Goal: Check status: Check status

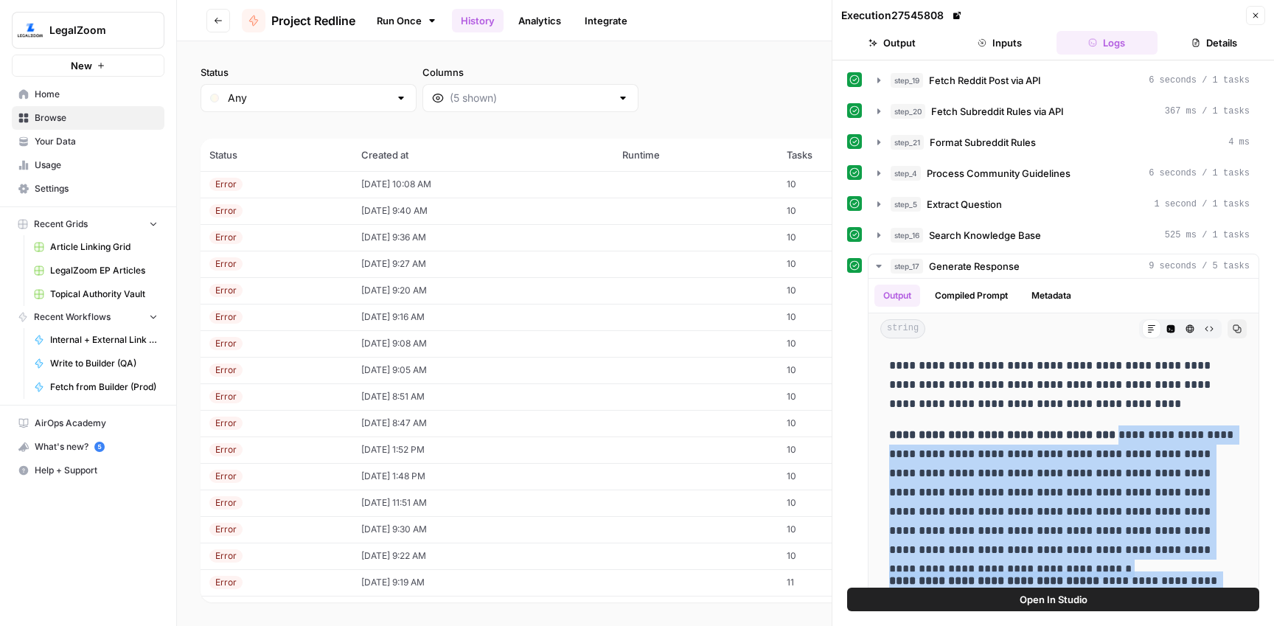
scroll to position [266, 0]
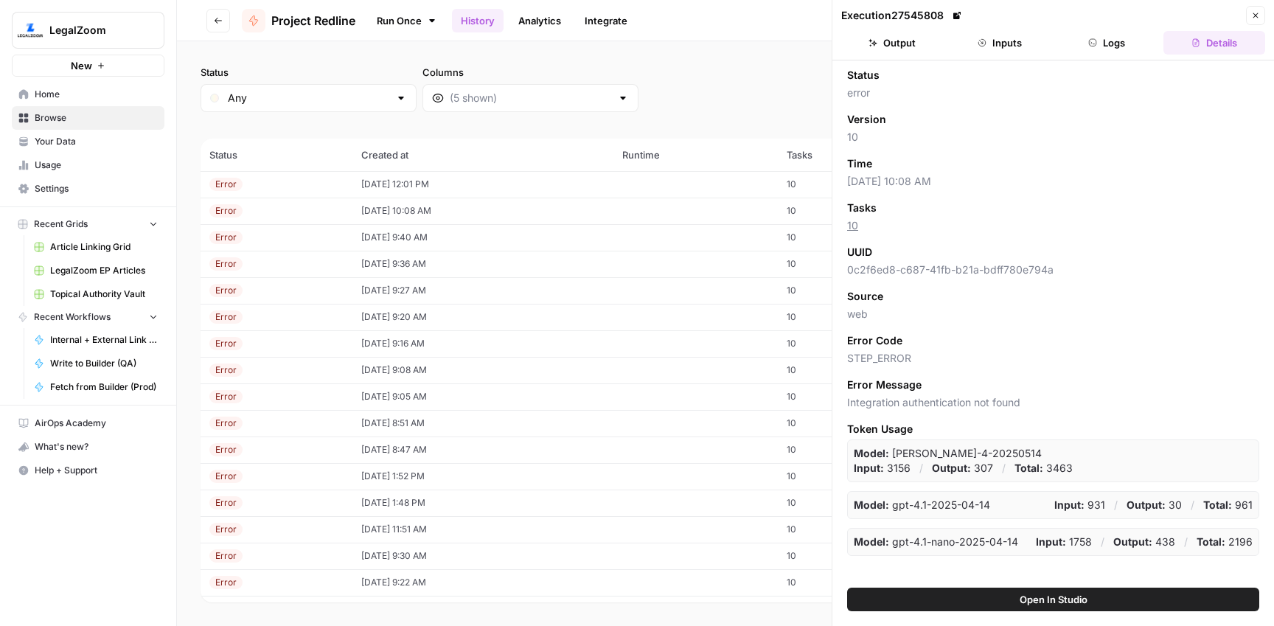
click at [396, 184] on td "08/13/25 at 12:01 PM" at bounding box center [483, 184] width 262 height 27
click at [1112, 45] on button "Logs" at bounding box center [1107, 43] width 102 height 24
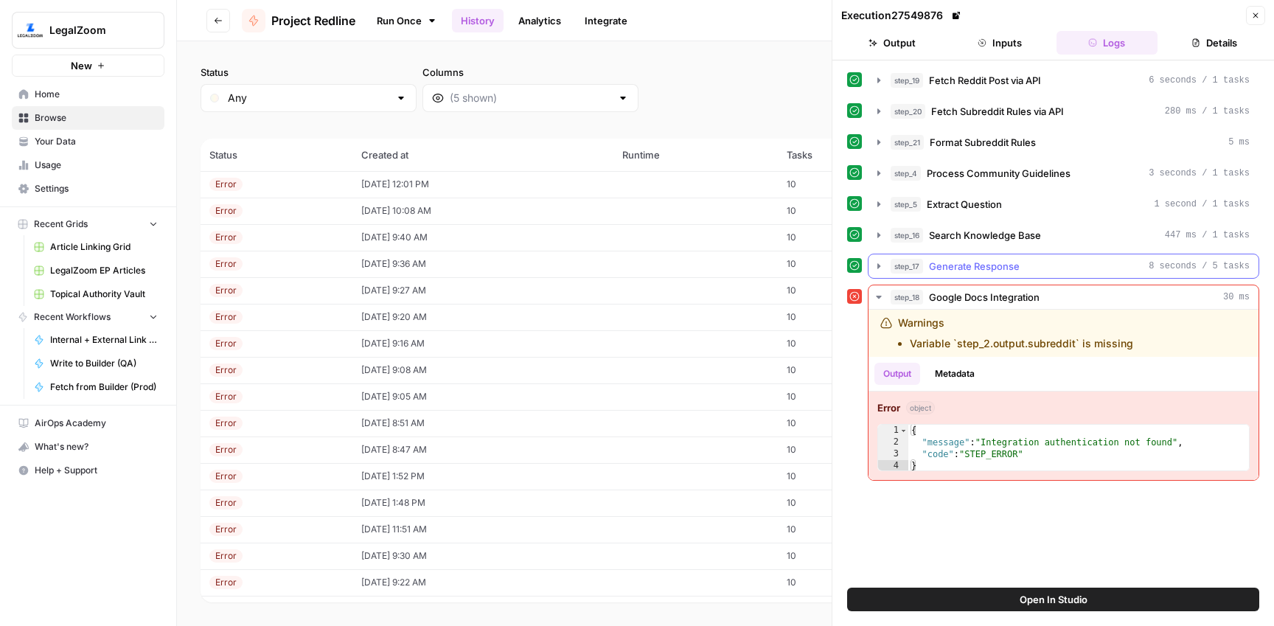
click at [1053, 268] on div "step_17 Generate Response 8 seconds / 5 tasks" at bounding box center [1069, 266] width 359 height 15
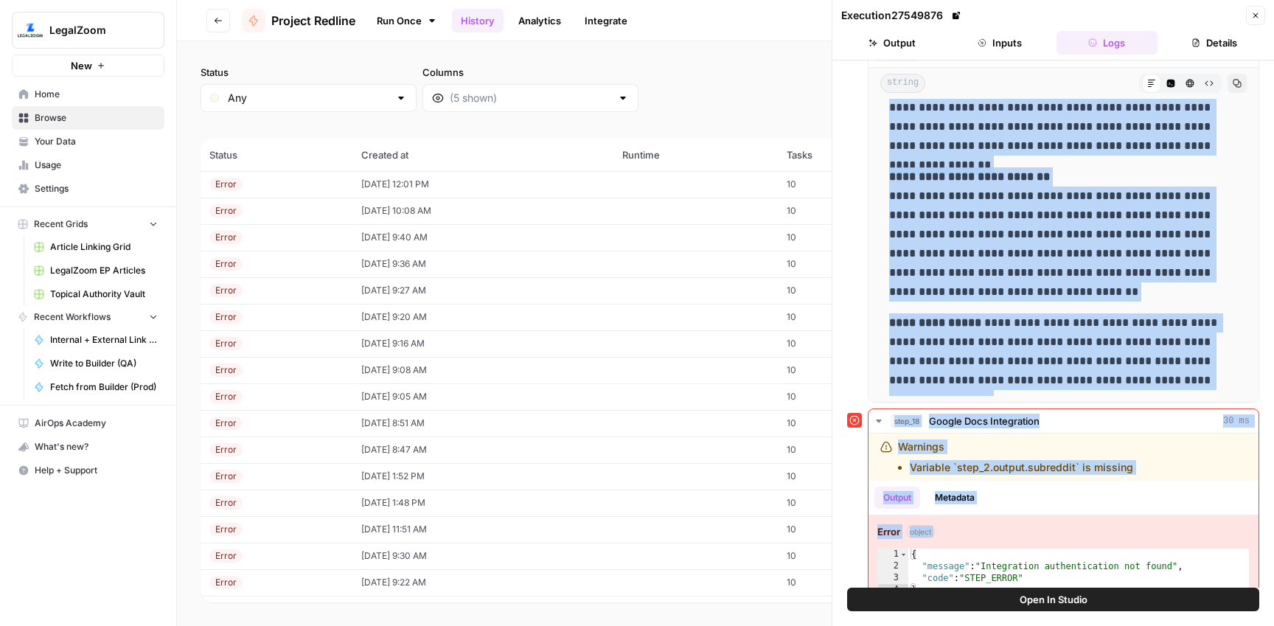
scroll to position [270, 0]
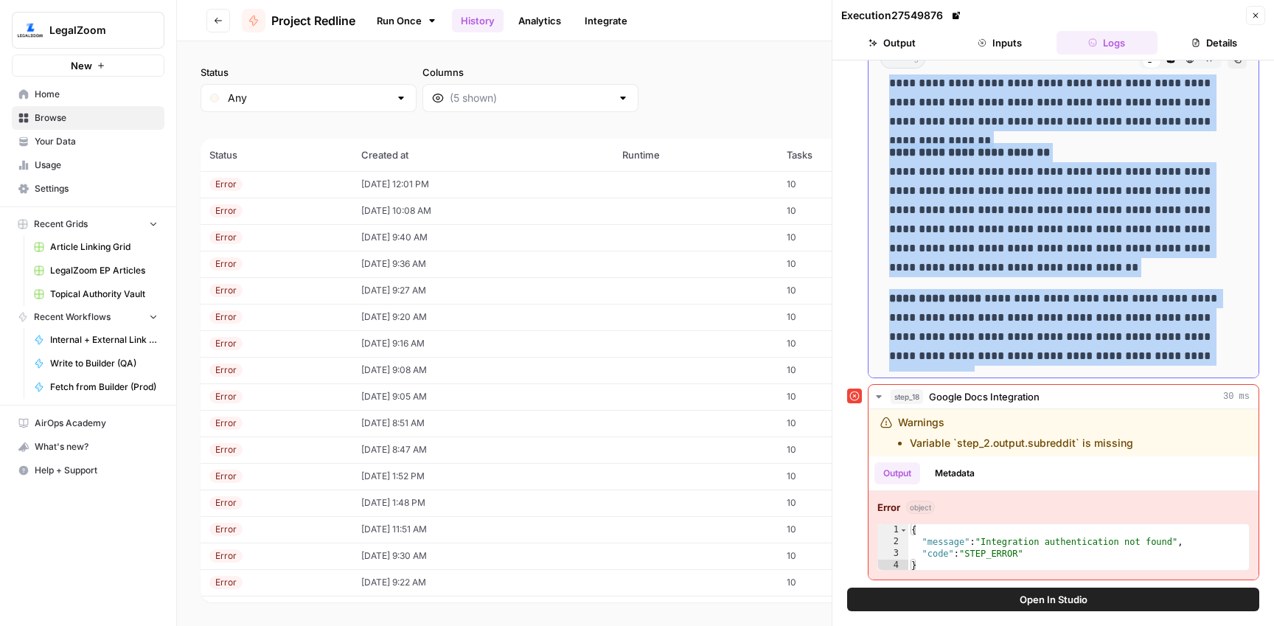
drag, startPoint x: 889, startPoint y: 384, endPoint x: 1176, endPoint y: 355, distance: 288.9
click at [1176, 355] on div "**********" at bounding box center [1063, 83] width 366 height 576
copy div "**********"
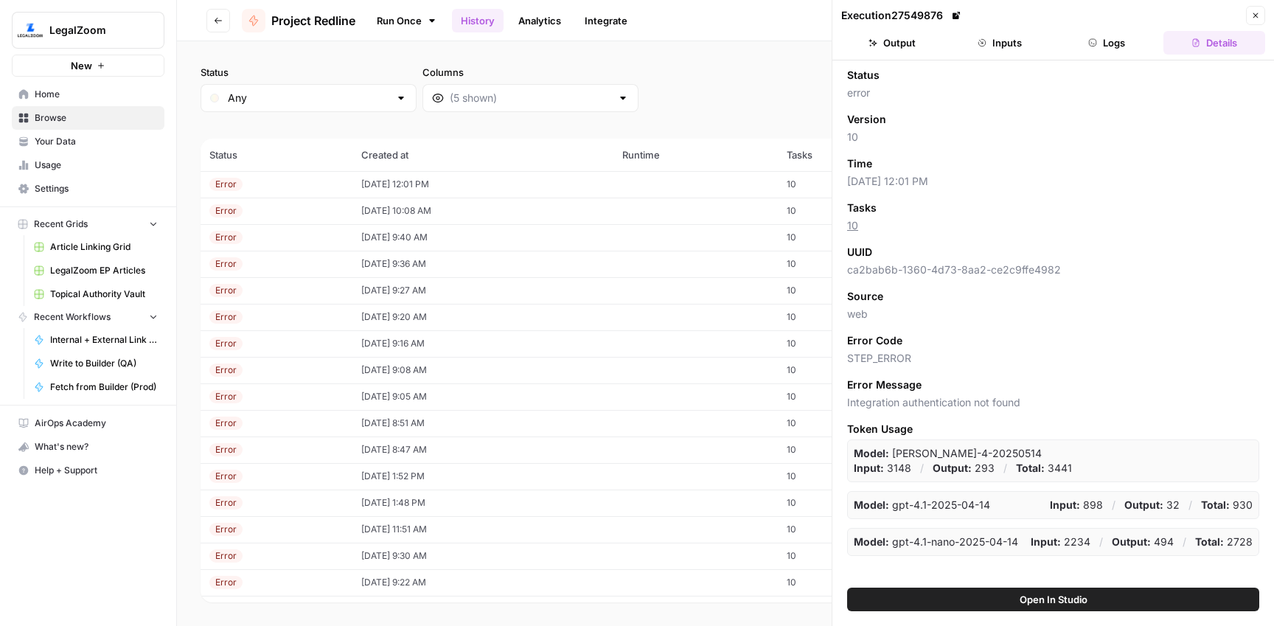
click at [378, 178] on td "[DATE] 12:01 PM" at bounding box center [483, 184] width 262 height 27
click at [1115, 46] on button "Logs" at bounding box center [1107, 43] width 102 height 24
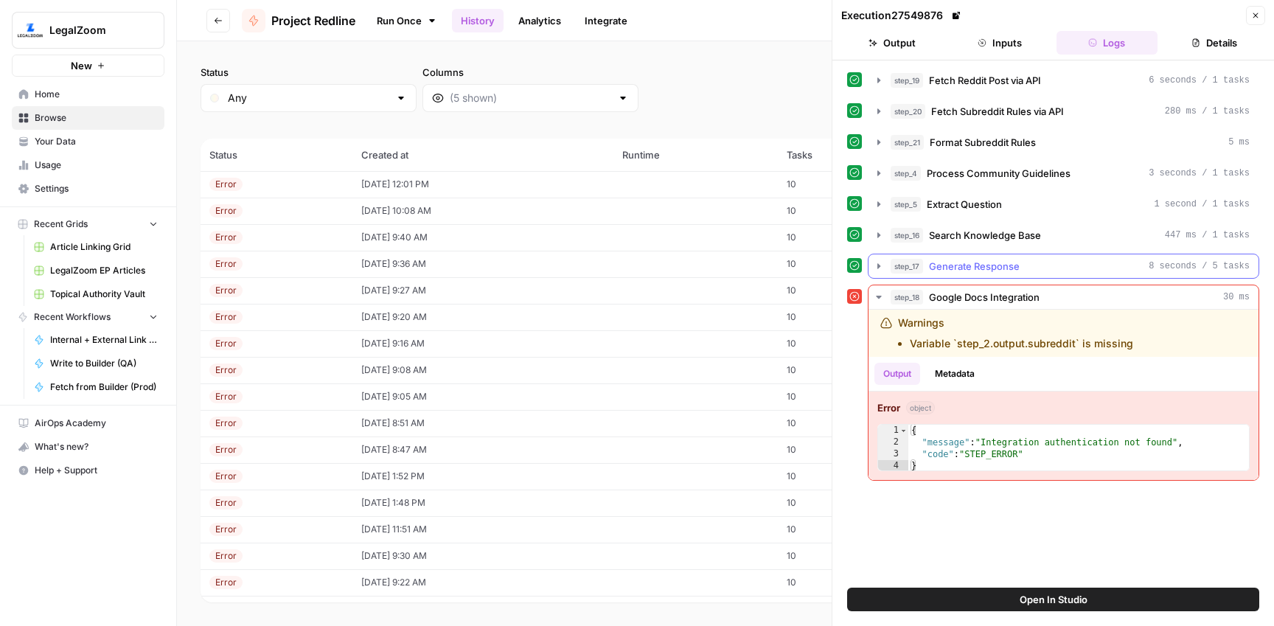
click at [1018, 262] on span "Generate Response" at bounding box center [974, 266] width 91 height 15
